Goal: Task Accomplishment & Management: Manage account settings

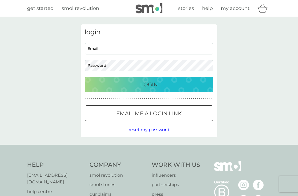
click at [147, 48] on input "Email" at bounding box center [149, 49] width 129 height 12
type input "antoniacaenis@icloud.com"
click at [149, 84] on button "Login" at bounding box center [149, 85] width 129 height 16
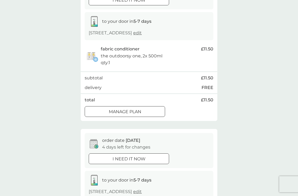
scroll to position [79, 0]
click at [148, 109] on div "Manage plan" at bounding box center [125, 112] width 80 height 7
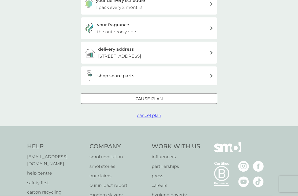
scroll to position [138, 0]
click at [158, 96] on div at bounding box center [148, 99] width 19 height 6
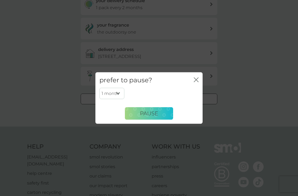
click at [152, 116] on span "Pause" at bounding box center [149, 113] width 18 height 6
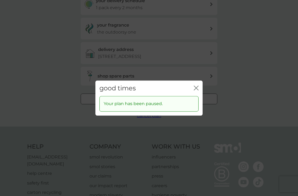
click at [225, 139] on div "good times close Your plan has been paused." at bounding box center [149, 98] width 298 height 196
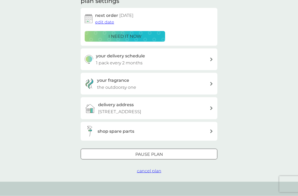
scroll to position [82, 0]
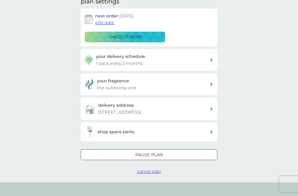
click at [209, 83] on div at bounding box center [211, 84] width 4 height 4
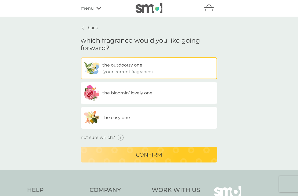
click at [190, 96] on label "the bloomin’ lovely one" at bounding box center [149, 93] width 137 height 22
click at [81, 57] on input "the bloomin’ lovely one" at bounding box center [81, 57] width 0 height 0
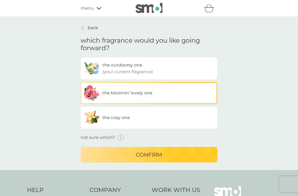
click at [157, 162] on button "confirm" at bounding box center [149, 155] width 137 height 16
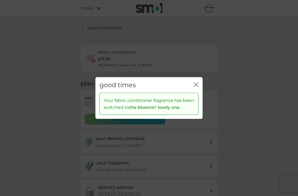
click at [197, 84] on icon "close" at bounding box center [197, 84] width 2 height 4
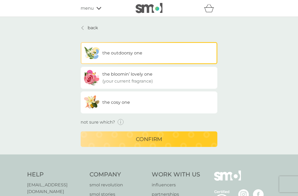
scroll to position [18, 0]
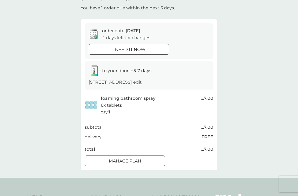
scroll to position [30, 0]
click at [134, 161] on div at bounding box center [124, 161] width 19 height 6
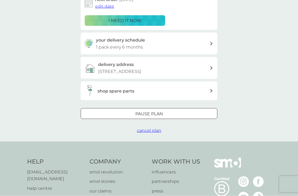
scroll to position [127, 0]
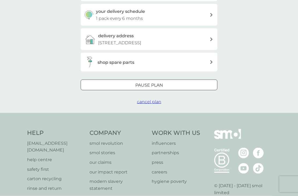
click at [173, 83] on div "Pause plan" at bounding box center [149, 85] width 136 height 7
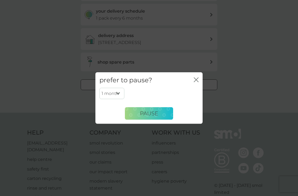
click at [118, 99] on select "1 month 2 months 3 months 4 months 5 months 6 months" at bounding box center [111, 93] width 25 height 11
select select "3"
click at [154, 116] on span "Pause" at bounding box center [149, 113] width 18 height 6
